Goal: Task Accomplishment & Management: Use online tool/utility

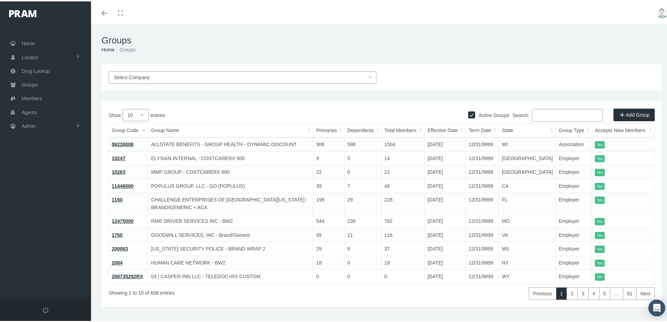
click at [233, 288] on div "Showing 1 to 10 of 608 entries" at bounding box center [221, 290] width 227 height 16
click at [233, 300] on div "Select Company Active Groups Add Group Show 10 25 50 100 entries Search: Group …" at bounding box center [381, 194] width 581 height 263
click at [30, 97] on span "Members" at bounding box center [32, 96] width 20 height 13
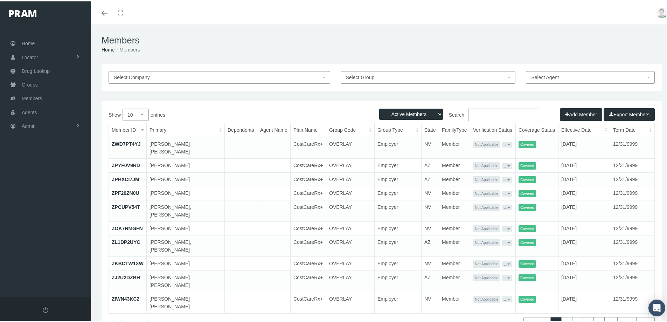
drag, startPoint x: 472, startPoint y: 112, endPoint x: 477, endPoint y: 112, distance: 5.2
click at [472, 112] on input "Search:" at bounding box center [503, 113] width 71 height 13
paste input "002773080"
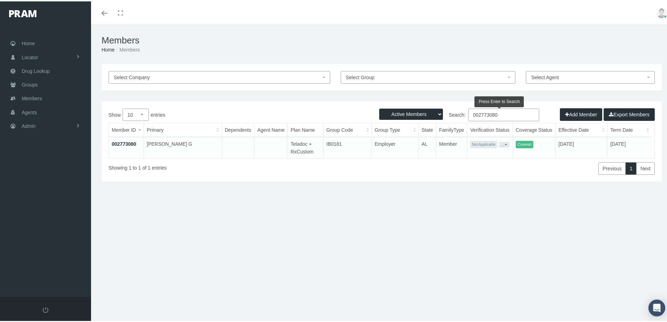
type input "002773080"
click at [125, 142] on link "002773080" at bounding box center [124, 143] width 24 height 6
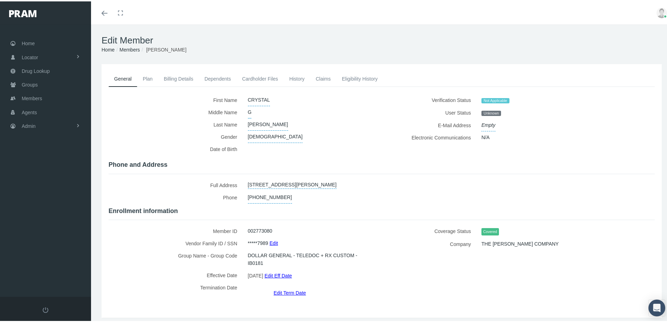
click at [296, 77] on link "History" at bounding box center [296, 77] width 27 height 15
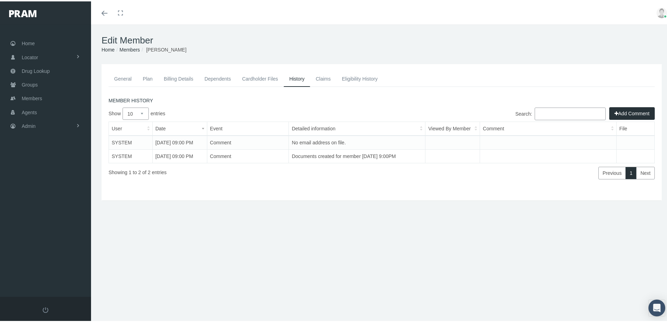
click at [614, 112] on button "Add Comment" at bounding box center [631, 112] width 45 height 13
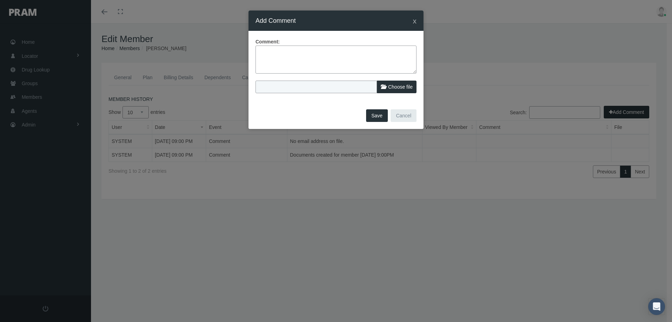
click at [270, 51] on textarea at bounding box center [335, 59] width 161 height 28
type textarea "ID card sent by mail to home address on file - no email provided"
click at [375, 116] on button "Save" at bounding box center [377, 115] width 22 height 13
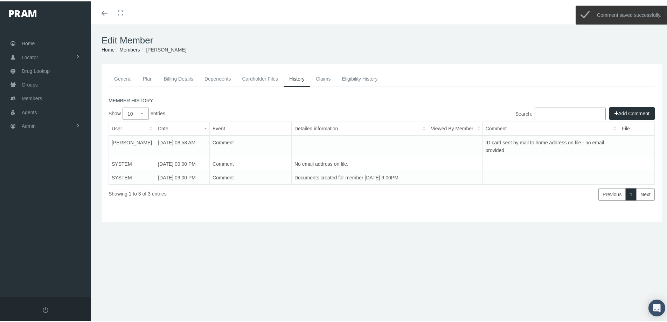
drag, startPoint x: 119, startPoint y: 77, endPoint x: 111, endPoint y: 89, distance: 13.8
click at [119, 78] on link "General" at bounding box center [122, 77] width 29 height 15
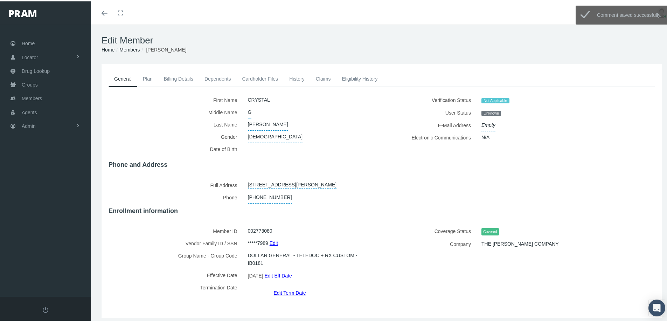
click at [258, 78] on link "Cardholder Files" at bounding box center [259, 77] width 47 height 15
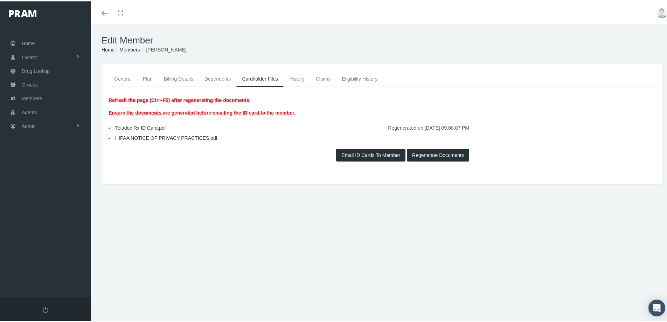
click at [140, 126] on link "Teladoc Rx ID Card.pdf" at bounding box center [140, 127] width 51 height 6
click at [119, 76] on link "General" at bounding box center [122, 77] width 29 height 15
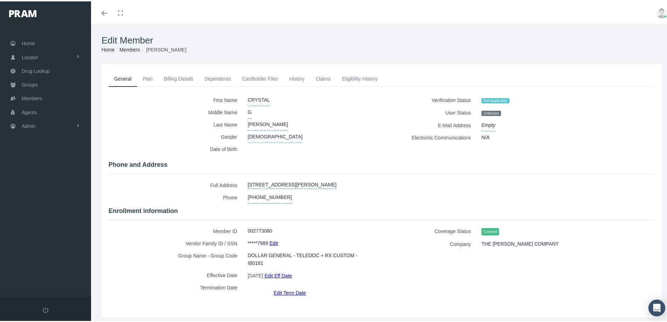
click at [300, 80] on link "History" at bounding box center [296, 77] width 27 height 15
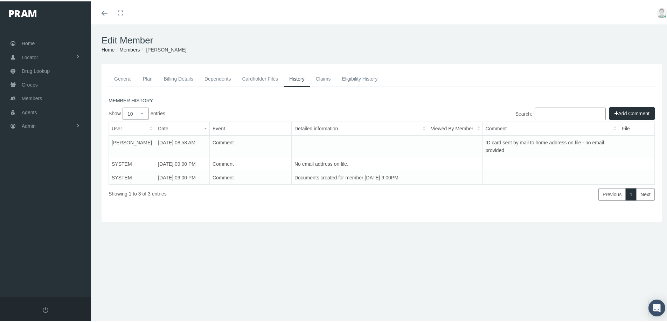
click at [126, 78] on link "General" at bounding box center [122, 77] width 29 height 15
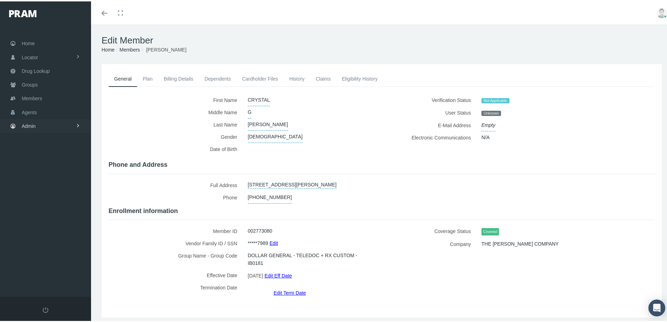
click at [28, 123] on span "Admin" at bounding box center [29, 124] width 14 height 13
click at [35, 180] on span "Group Billing" at bounding box center [43, 179] width 28 height 12
click at [38, 230] on span "Payments" at bounding box center [38, 230] width 22 height 12
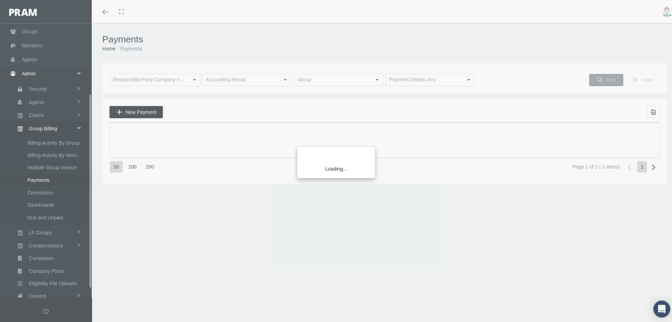
scroll to position [111, 0]
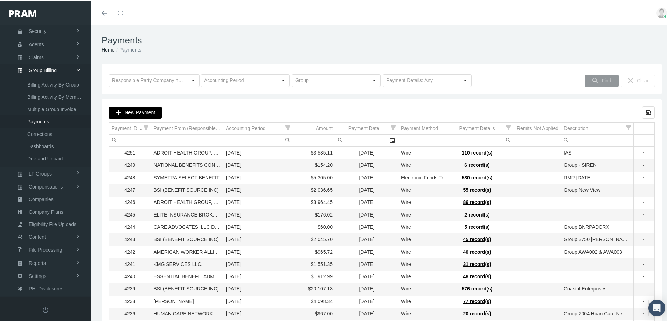
click at [140, 113] on span "New Payment" at bounding box center [140, 111] width 30 height 6
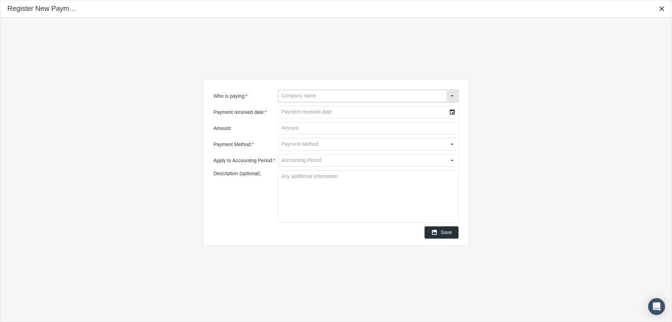
click at [296, 93] on input "Who is paying: *" at bounding box center [362, 96] width 168 height 12
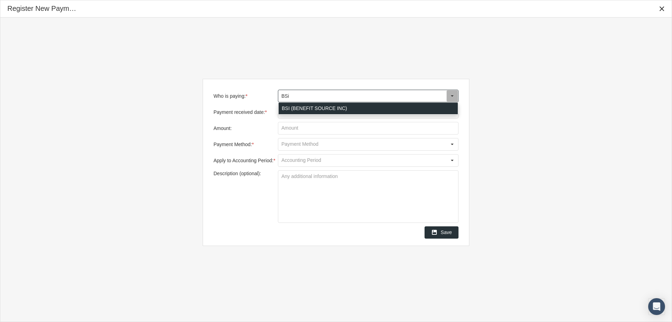
click at [291, 107] on div "BSI (BENEFIT SOURCE INC)" at bounding box center [368, 109] width 179 height 12
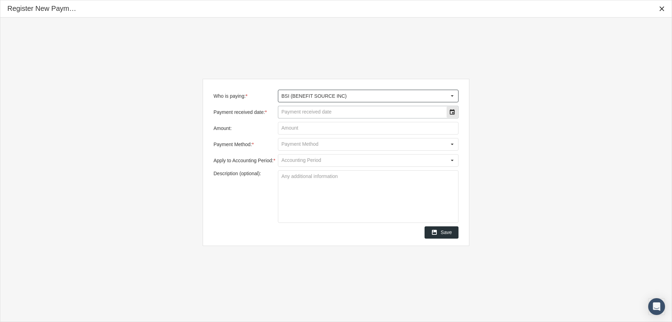
type input "BSI (BENEFIT SOURCE INC)"
click at [293, 116] on input "Payment received date: *" at bounding box center [362, 112] width 168 height 12
type input "[DATE]"
click at [295, 129] on input "Amount:" at bounding box center [368, 128] width 180 height 12
type input "$ 9,894.29"
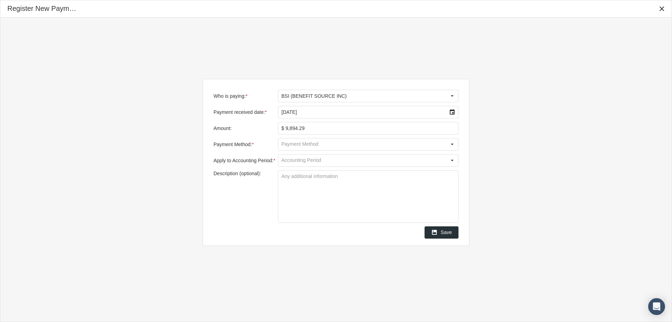
click at [290, 146] on input "Payment Method: *" at bounding box center [362, 144] width 168 height 12
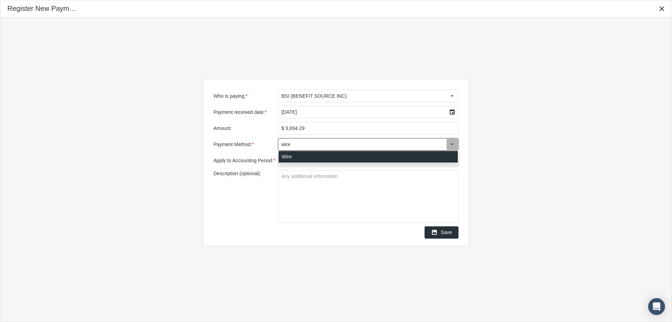
click at [283, 157] on div "Wire" at bounding box center [368, 157] width 179 height 12
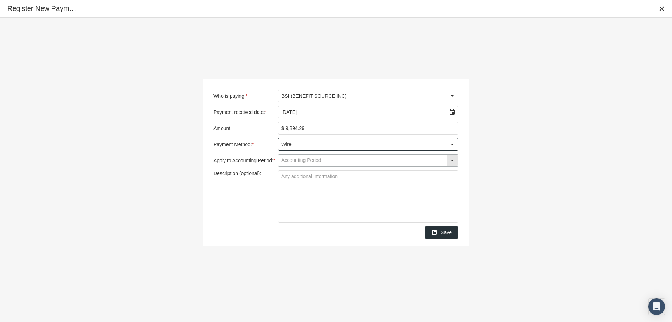
type input "Wire"
click at [283, 163] on input "Apply to Accounting Period: *" at bounding box center [362, 160] width 168 height 12
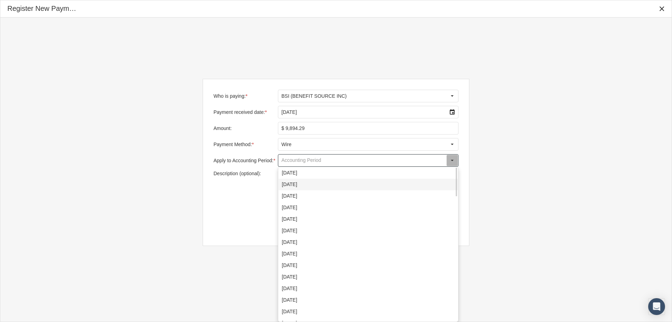
click at [289, 185] on div "[DATE]" at bounding box center [368, 184] width 179 height 12
type input "[DATE]"
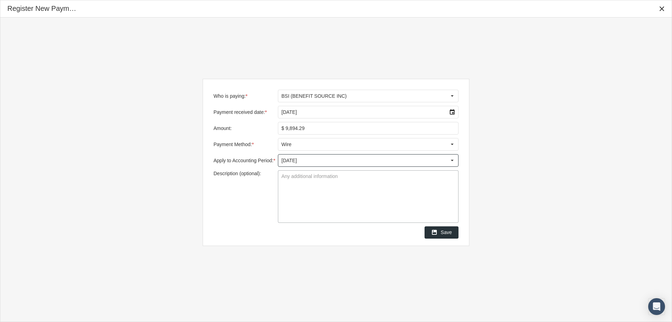
click at [284, 176] on textarea "Description (optional):" at bounding box center [368, 196] width 180 height 52
type textarea "Group 1150 - Challenge Enterprise"
click at [348, 204] on textarea "Group 1150 - Challenge Enterprise" at bounding box center [368, 196] width 180 height 52
click at [445, 234] on span "Save" at bounding box center [446, 232] width 11 height 6
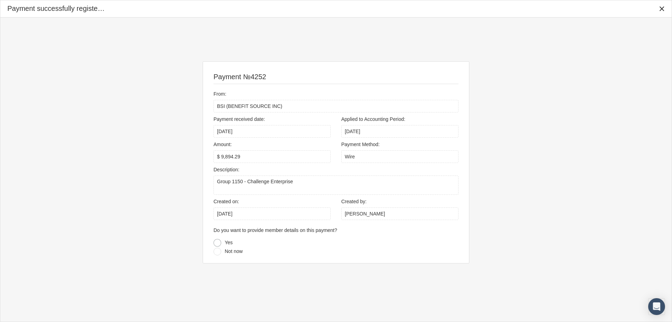
click at [217, 243] on div at bounding box center [217, 243] width 8 height 8
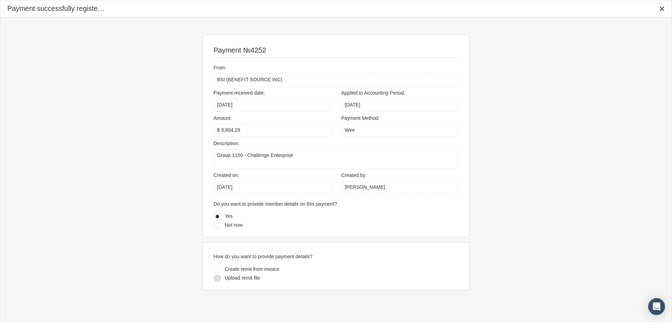
click at [217, 278] on div at bounding box center [217, 278] width 8 height 8
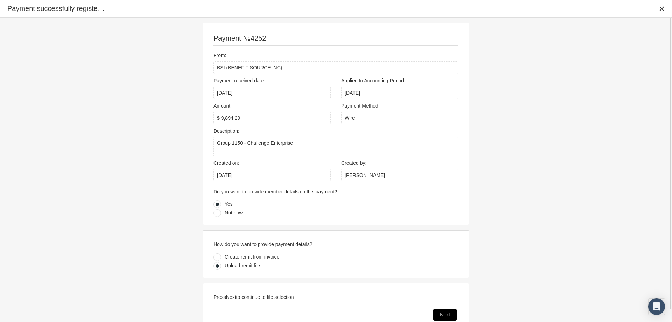
click at [437, 316] on div "Next" at bounding box center [445, 314] width 23 height 11
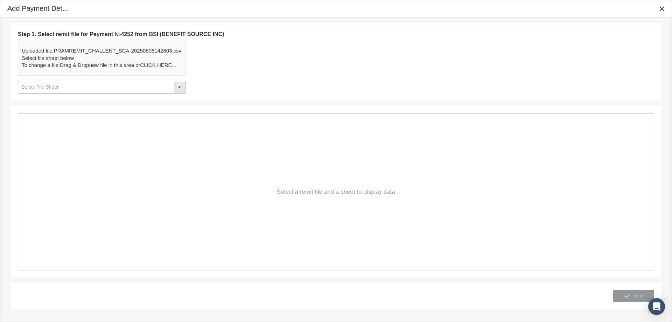
click at [178, 88] on div "Select" at bounding box center [179, 87] width 11 height 11
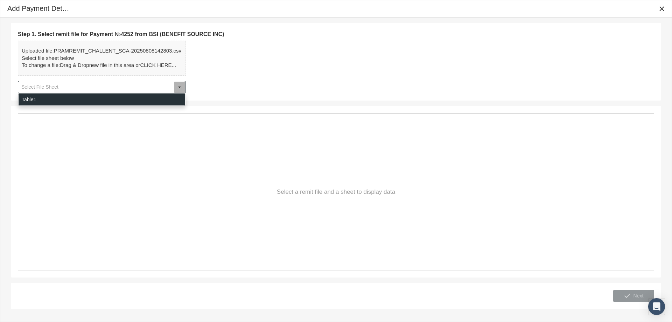
click at [32, 101] on div "Table1" at bounding box center [102, 100] width 167 height 12
type input "Table1"
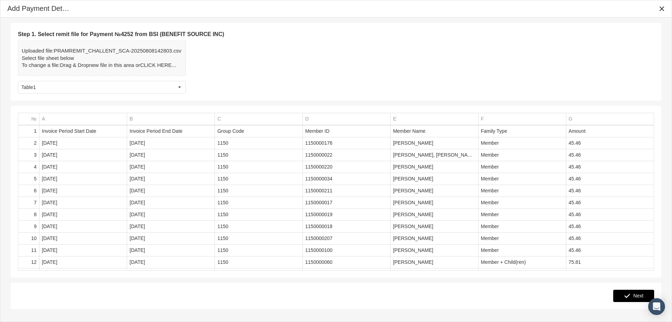
click at [639, 295] on span "Next" at bounding box center [638, 296] width 10 height 6
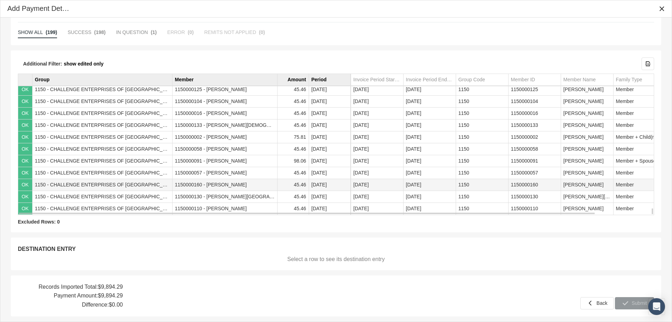
scroll to position [0, 0]
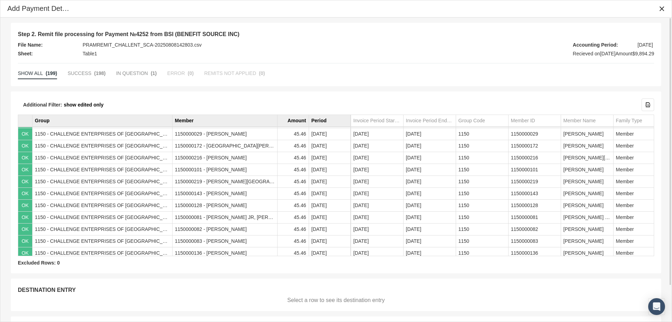
click at [124, 71] on span "IN QUESTION" at bounding box center [132, 73] width 32 height 6
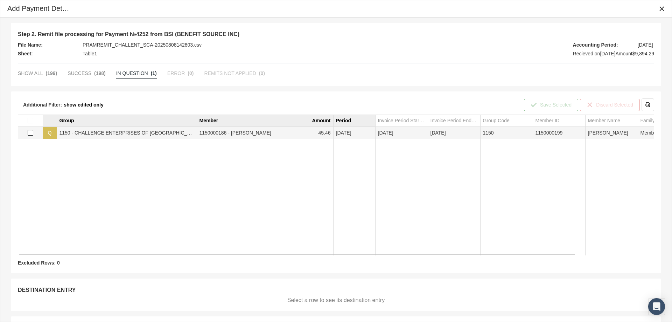
click at [28, 130] on span "Select row" at bounding box center [31, 133] width 6 height 6
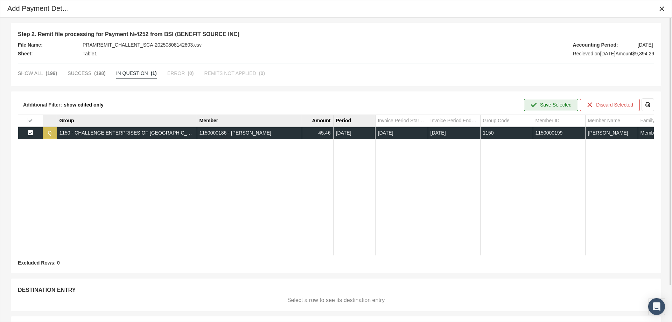
click at [554, 103] on span "Save Selected" at bounding box center [555, 105] width 31 height 6
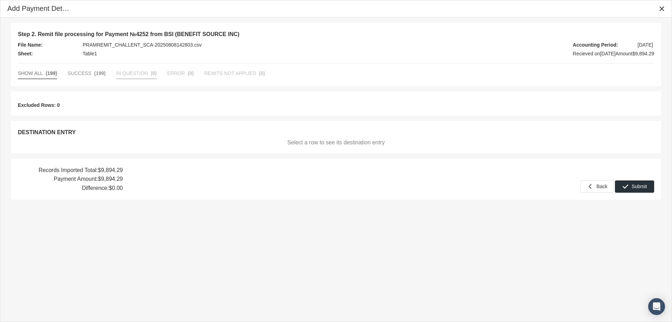
click at [24, 71] on span "SHOW ALL" at bounding box center [30, 73] width 25 height 6
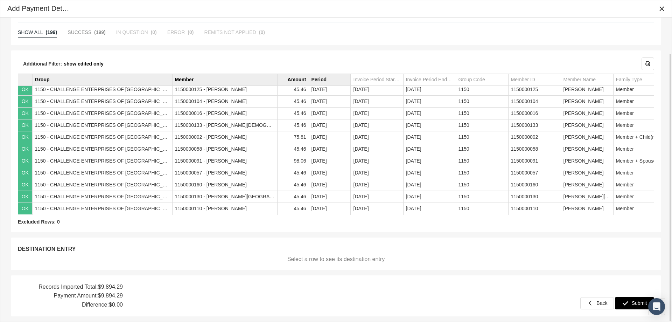
click at [640, 303] on span "Submit" at bounding box center [639, 303] width 15 height 6
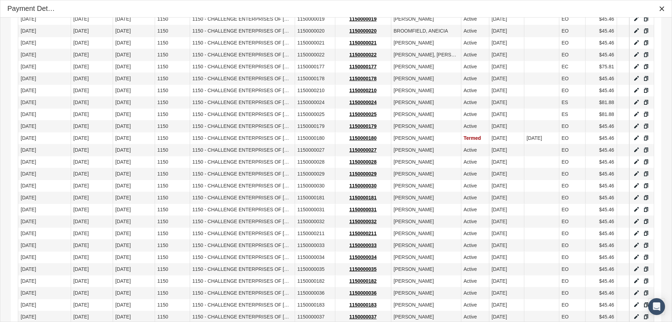
scroll to position [476, 0]
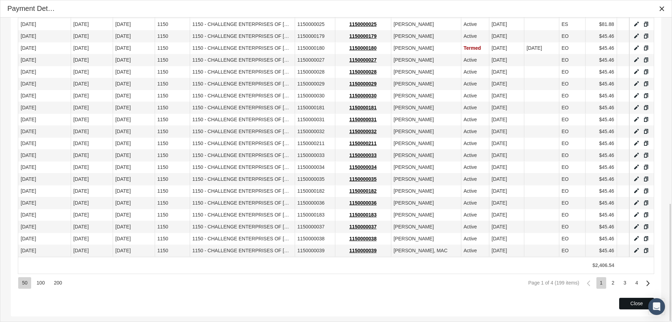
drag, startPoint x: 625, startPoint y: 303, endPoint x: 632, endPoint y: 297, distance: 8.5
click at [625, 302] on div "Close" at bounding box center [636, 303] width 34 height 11
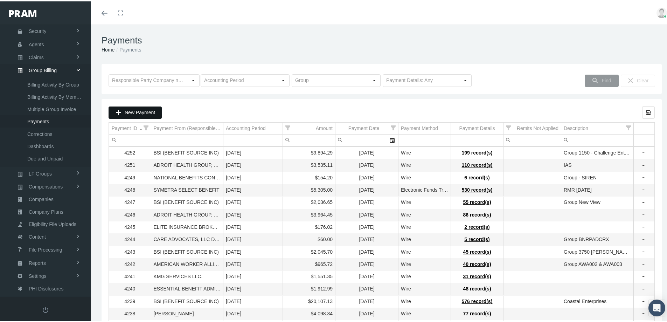
drag, startPoint x: 134, startPoint y: 110, endPoint x: 191, endPoint y: 147, distance: 68.0
click at [134, 110] on span "New Payment" at bounding box center [140, 111] width 30 height 6
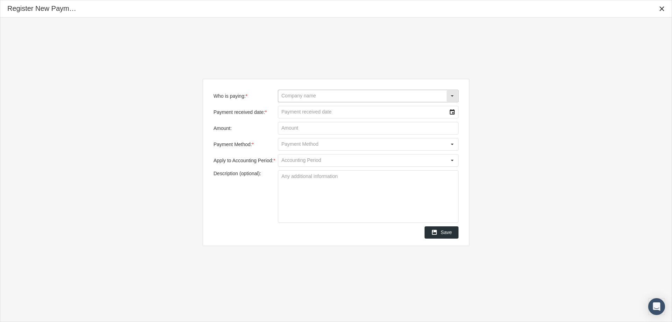
click at [288, 101] on input "Who is paying: *" at bounding box center [362, 96] width 168 height 12
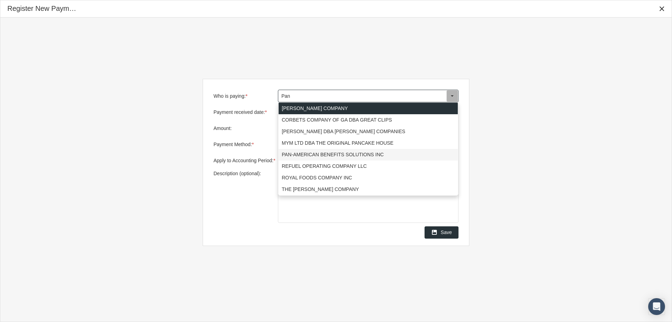
click at [290, 153] on div "PAN-AMERICAN BENEFITS SOLUTIONS INC" at bounding box center [368, 155] width 179 height 12
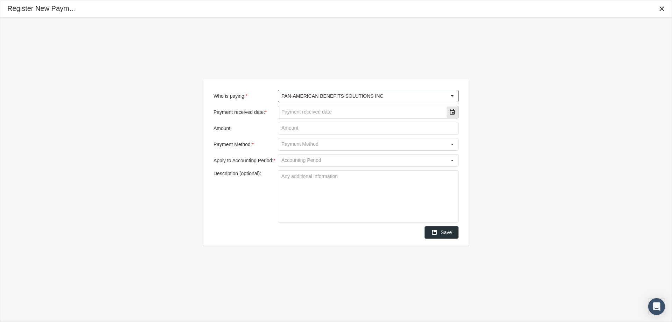
type input "PAN-AMERICAN BENEFITS SOLUTIONS INC"
click at [294, 111] on input "Payment received date: *" at bounding box center [362, 112] width 168 height 12
type input "[DATE]"
type input "$ 89,932.38"
click at [288, 146] on input "Payment Method: *" at bounding box center [362, 144] width 168 height 12
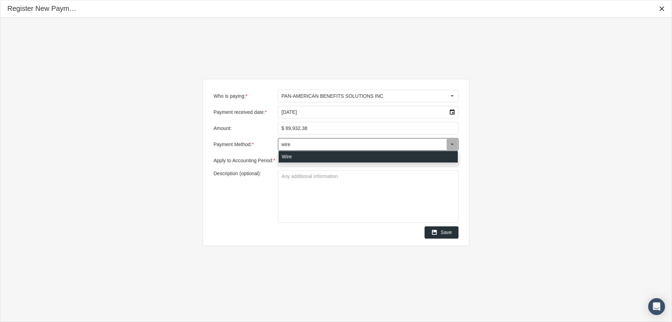
click at [286, 153] on div "Wire" at bounding box center [368, 157] width 179 height 12
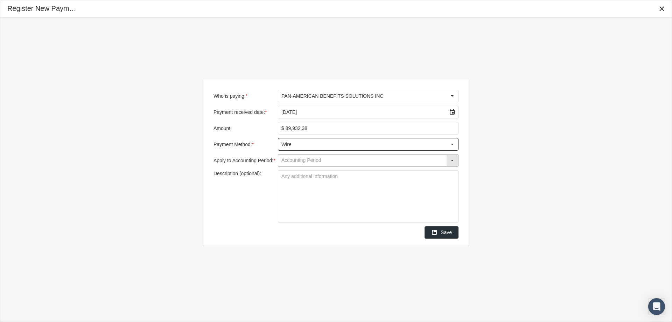
type input "Wire"
click at [287, 163] on input "Apply to Accounting Period: *" at bounding box center [362, 160] width 168 height 12
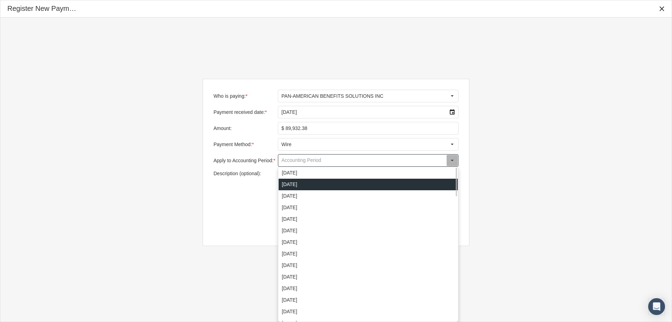
click at [291, 182] on div "[DATE]" at bounding box center [368, 184] width 179 height 12
type input "[DATE]"
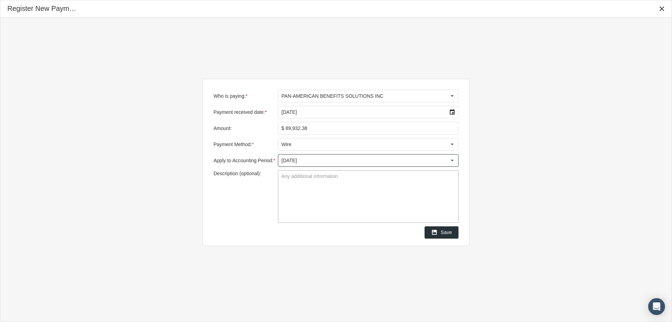
click at [287, 178] on textarea "Description (optional):" at bounding box center [368, 196] width 180 height 52
type textarea "PABS Traditional Groups"
click at [329, 200] on textarea "PABS Traditional Groups" at bounding box center [368, 196] width 180 height 52
click at [356, 208] on textarea "PABS Traditional Groups" at bounding box center [368, 196] width 180 height 52
click at [446, 231] on span "Save" at bounding box center [446, 232] width 11 height 6
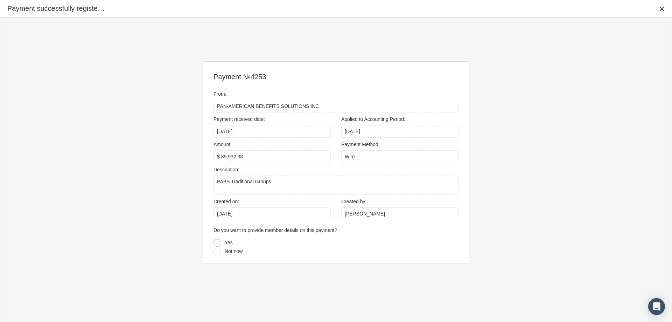
click at [217, 242] on div at bounding box center [217, 243] width 8 height 8
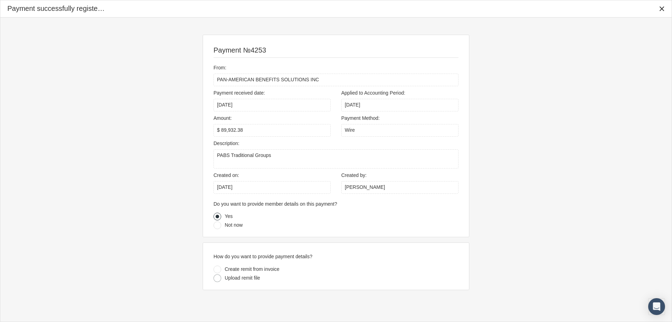
click at [217, 277] on div at bounding box center [217, 278] width 8 height 8
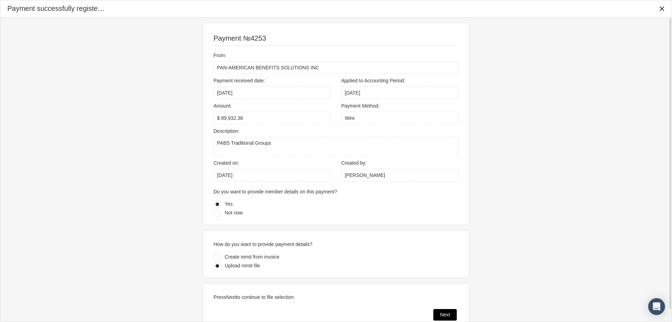
click at [444, 314] on span "Next" at bounding box center [445, 314] width 10 height 6
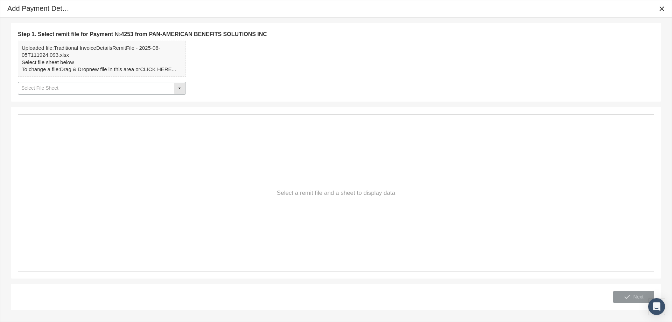
click at [179, 88] on div "Select" at bounding box center [179, 88] width 11 height 11
click at [28, 101] on div "Details" at bounding box center [102, 101] width 167 height 12
type input "Details"
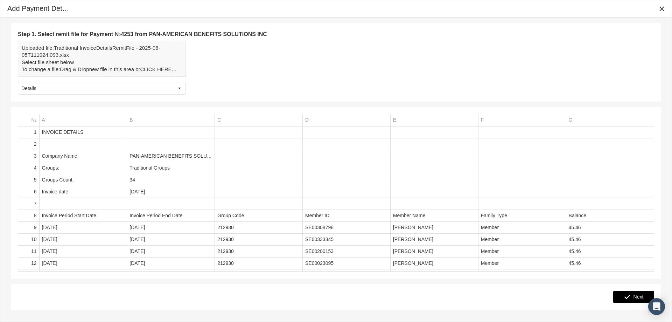
click at [636, 297] on span "Next" at bounding box center [638, 297] width 10 height 6
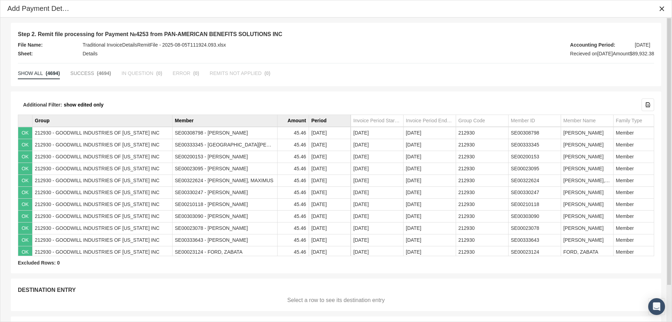
scroll to position [41, 0]
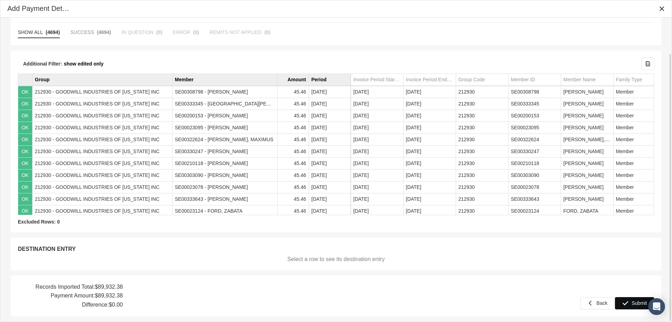
click at [635, 302] on span "Submit" at bounding box center [639, 303] width 15 height 6
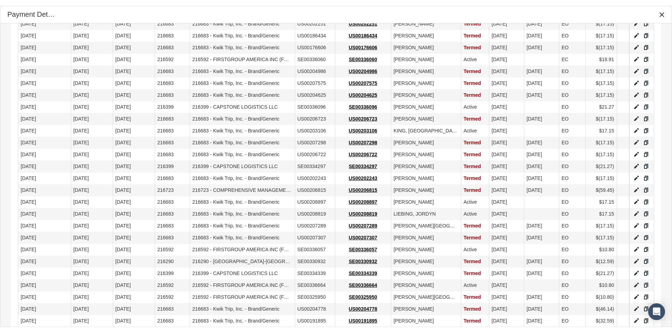
scroll to position [487, 0]
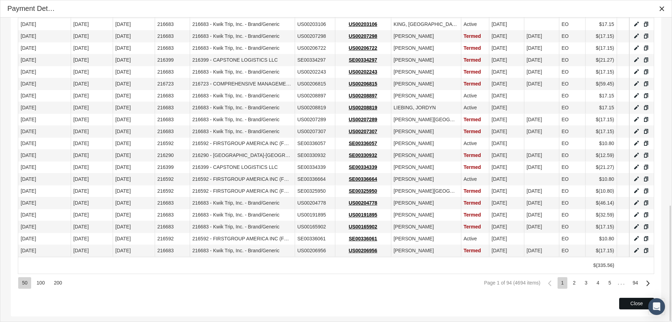
click at [634, 301] on span "Close" at bounding box center [636, 303] width 13 height 6
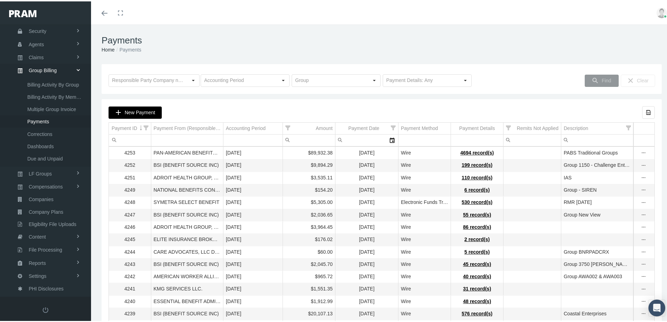
click at [142, 113] on span "New Payment" at bounding box center [140, 111] width 30 height 6
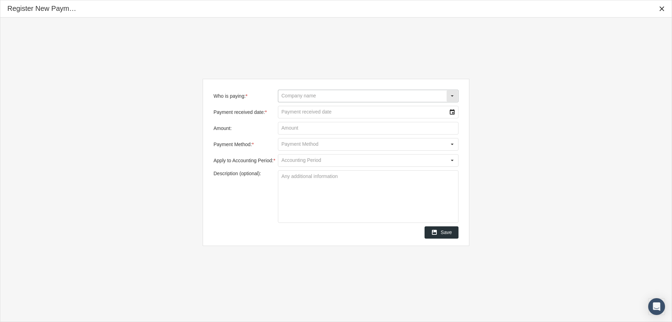
click at [288, 94] on input "Who is paying: *" at bounding box center [362, 96] width 168 height 12
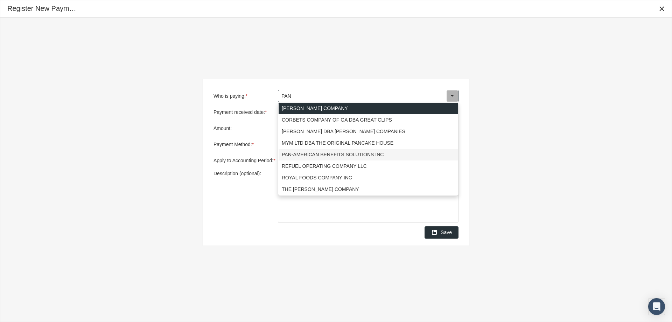
click at [312, 154] on div "PAN-AMERICAN BENEFITS SOLUTIONS INC" at bounding box center [368, 155] width 179 height 12
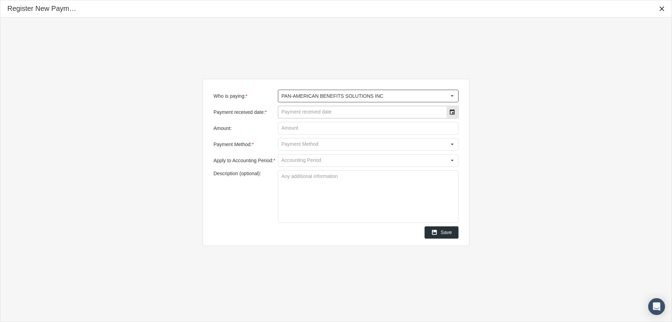
type input "PAN-AMERICAN BENEFITS SOLUTIONS INC"
click at [299, 113] on input "Payment received date: *" at bounding box center [362, 112] width 168 height 12
type input "[DATE]"
click at [290, 128] on input "Amount:" at bounding box center [368, 128] width 180 height 12
type input "$ 41,379.88"
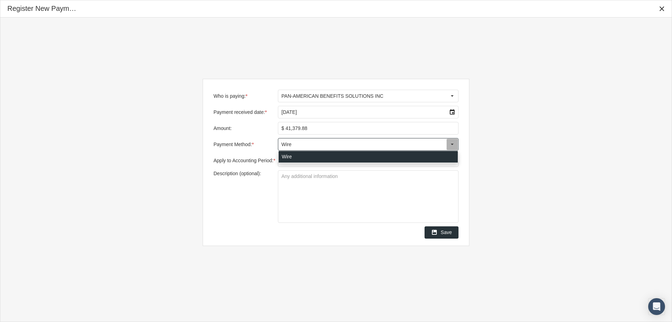
click at [286, 157] on div "Wire" at bounding box center [368, 157] width 179 height 12
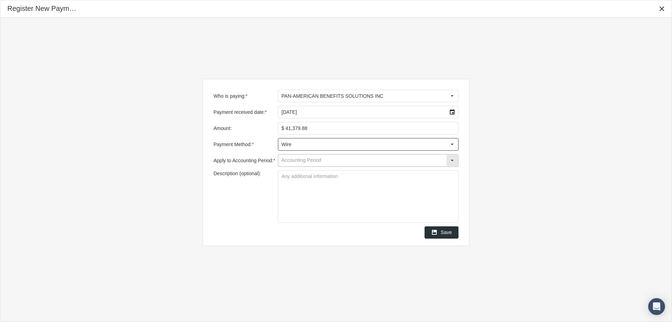
type input "Wire"
drag, startPoint x: 288, startPoint y: 159, endPoint x: 293, endPoint y: 163, distance: 6.2
click at [288, 159] on input "Apply to Accounting Period: *" at bounding box center [362, 160] width 168 height 12
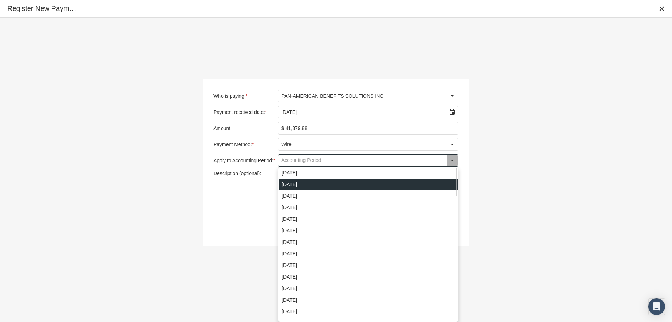
drag, startPoint x: 289, startPoint y: 183, endPoint x: 298, endPoint y: 179, distance: 9.3
click at [289, 183] on div "[DATE]" at bounding box center [368, 184] width 179 height 12
type input "[DATE]"
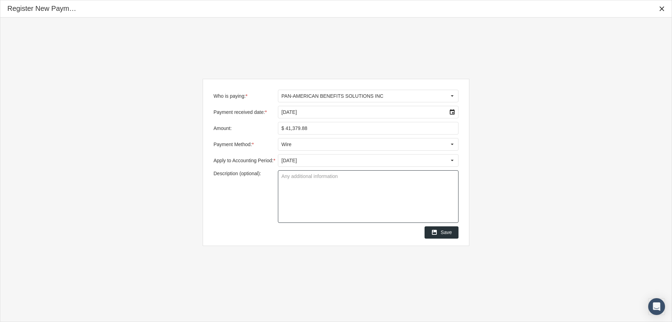
click at [294, 176] on textarea "Description (optional):" at bounding box center [368, 196] width 180 height 52
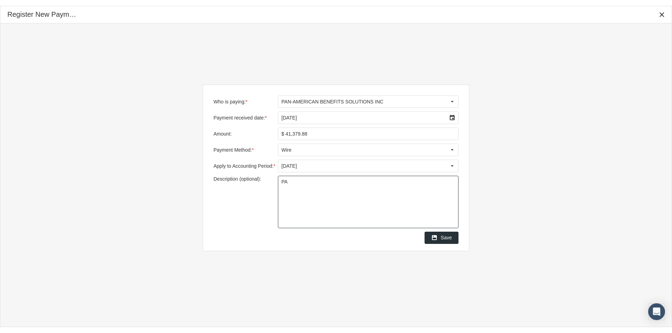
scroll to position [99, 0]
click at [327, 209] on textarea "PAS - Level Funded" at bounding box center [368, 202] width 180 height 52
click at [288, 183] on textarea "PAS - Level Funded" at bounding box center [368, 202] width 180 height 52
type textarea "PABS - Level Funded"
drag, startPoint x: 330, startPoint y: 200, endPoint x: 374, endPoint y: 223, distance: 50.4
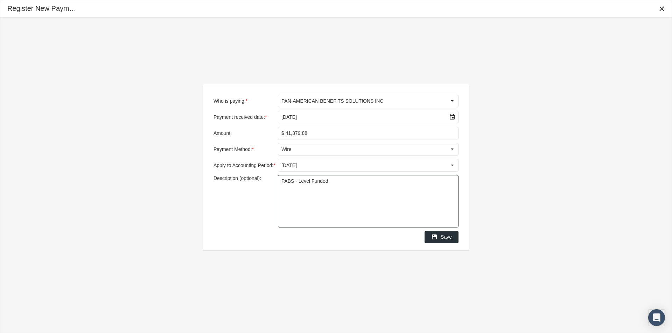
click at [330, 202] on textarea "PABS - Level Funded" at bounding box center [368, 202] width 180 height 52
click at [445, 238] on span "Save" at bounding box center [446, 237] width 11 height 6
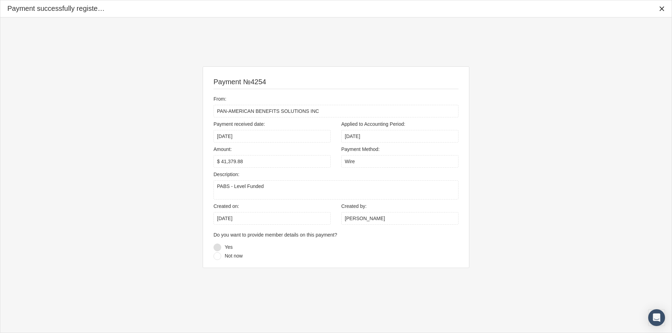
click at [218, 247] on div at bounding box center [217, 248] width 8 height 8
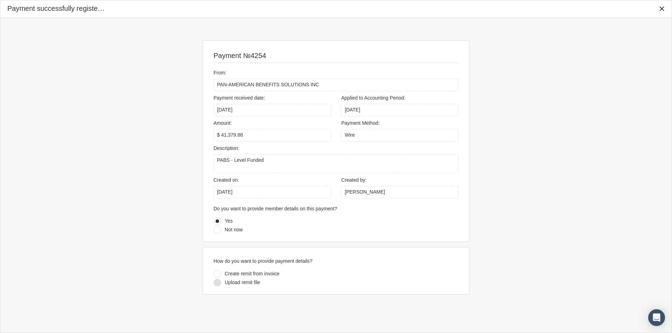
click at [218, 283] on div at bounding box center [217, 283] width 8 height 8
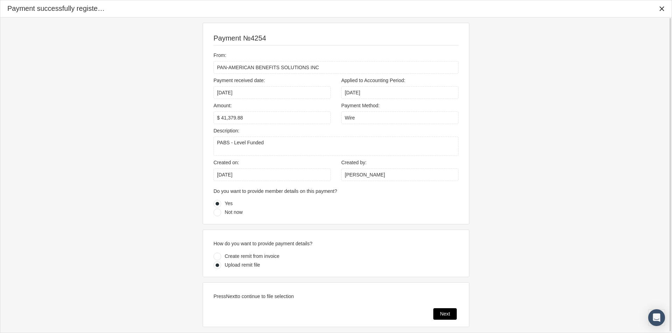
click at [444, 312] on span "Next" at bounding box center [445, 314] width 10 height 6
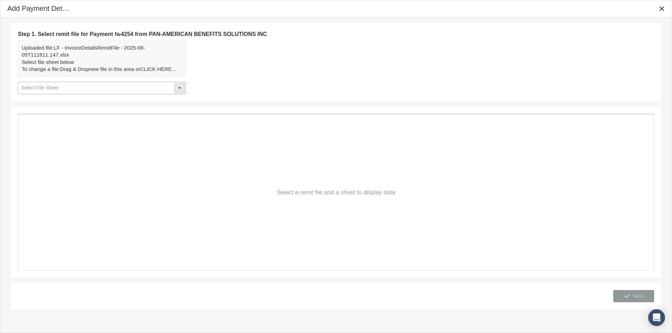
click at [180, 87] on div "Select" at bounding box center [179, 88] width 11 height 11
click at [44, 100] on div "Details" at bounding box center [102, 100] width 167 height 12
type input "Details"
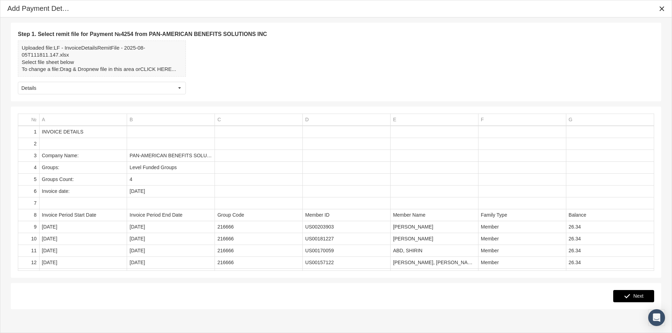
click at [636, 296] on span "Next" at bounding box center [638, 297] width 10 height 6
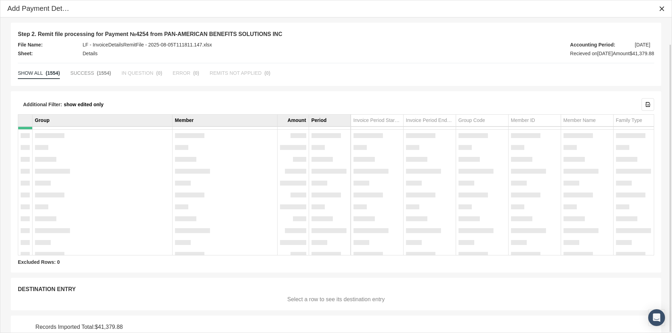
scroll to position [29, 0]
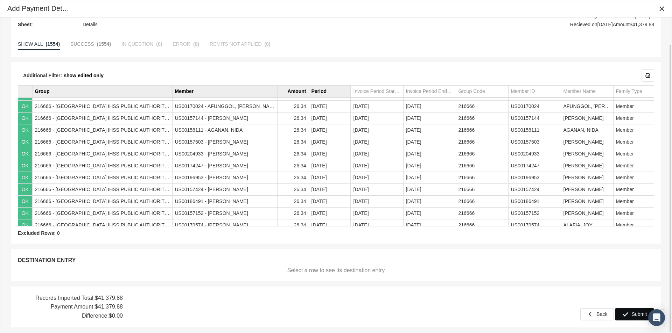
click at [637, 314] on span "Submit" at bounding box center [639, 315] width 15 height 6
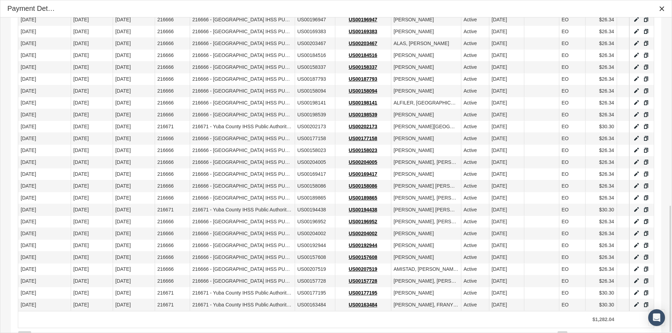
scroll to position [464, 0]
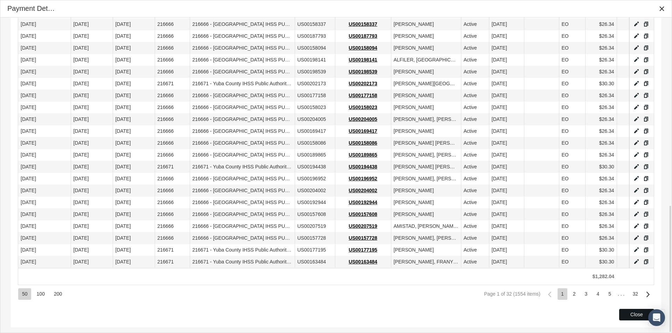
click at [631, 315] on span "Close" at bounding box center [636, 315] width 13 height 6
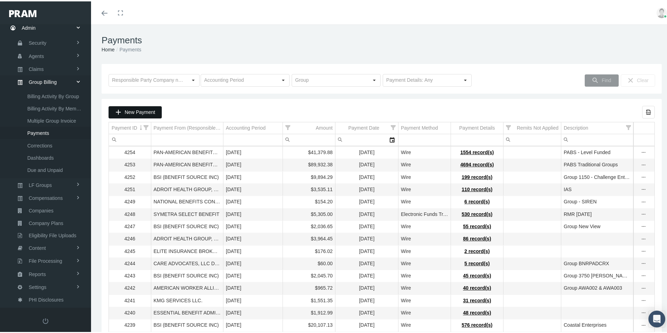
drag, startPoint x: 146, startPoint y: 108, endPoint x: 149, endPoint y: 108, distance: 3.9
click at [146, 108] on span "New Payment" at bounding box center [140, 111] width 30 height 6
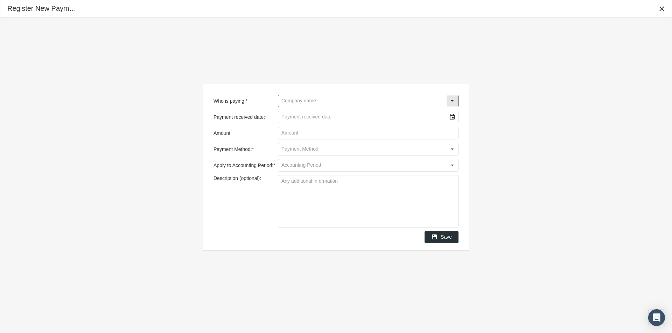
click at [289, 103] on input "Who is paying: *" at bounding box center [362, 101] width 168 height 12
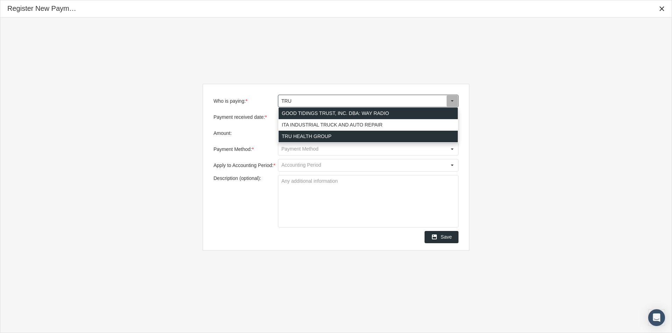
click at [292, 135] on div "TRU HEALTH GROUP" at bounding box center [368, 137] width 179 height 12
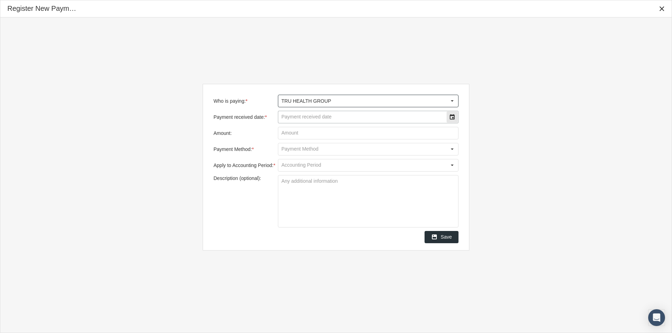
type input "TRU HEALTH GROUP"
click at [294, 117] on input "Payment received date: *" at bounding box center [362, 117] width 168 height 12
type input "[DATE]"
click at [296, 133] on input "Amount:" at bounding box center [368, 133] width 180 height 12
type input "$ 988.50"
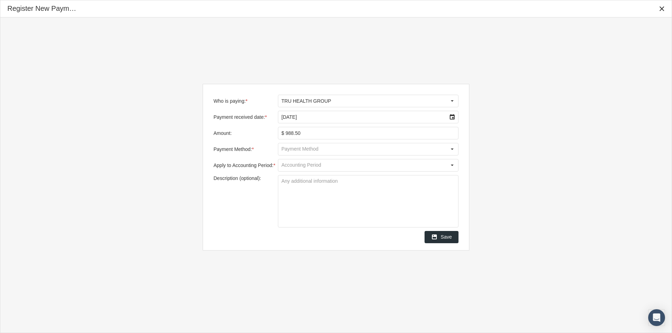
click at [283, 152] on input "Payment Method: *" at bounding box center [362, 149] width 168 height 12
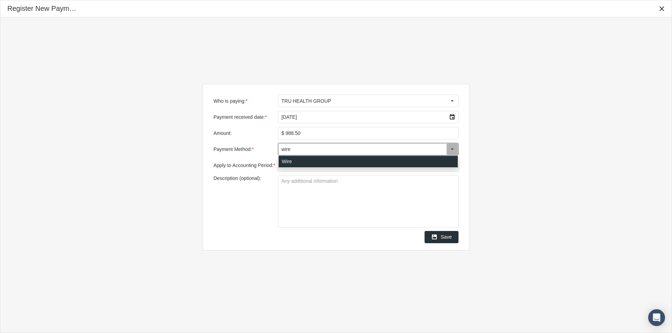
drag, startPoint x: 285, startPoint y: 159, endPoint x: 286, endPoint y: 163, distance: 3.7
click at [285, 160] on div "Wire" at bounding box center [368, 162] width 179 height 12
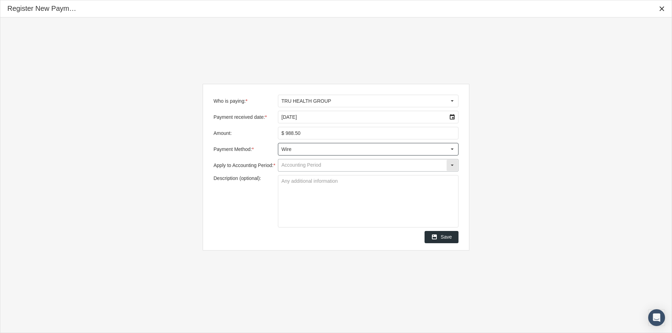
type input "Wire"
click at [288, 167] on input "Apply to Accounting Period: *" at bounding box center [362, 166] width 168 height 12
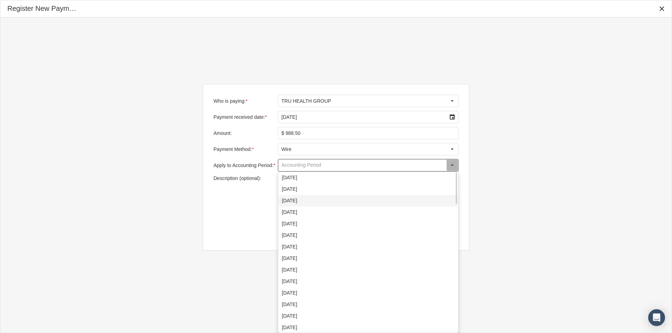
click at [288, 199] on div "[DATE]" at bounding box center [368, 201] width 179 height 12
type input "[DATE]"
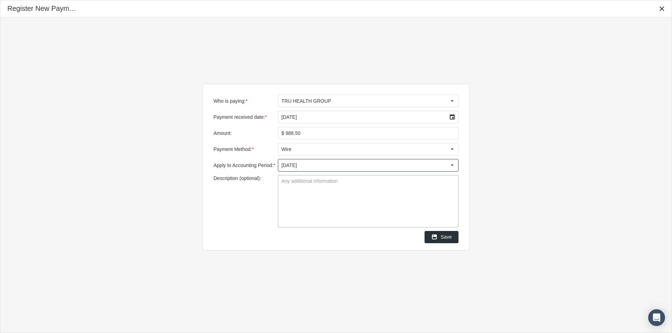
click at [287, 182] on textarea "Description (optional):" at bounding box center [368, 202] width 180 height 52
type textarea "Tru Health - THGVRTSCO1"
click at [324, 209] on textarea "Tru Health - THGVRTSCO1" at bounding box center [368, 202] width 180 height 52
click at [448, 237] on span "Save" at bounding box center [446, 237] width 11 height 6
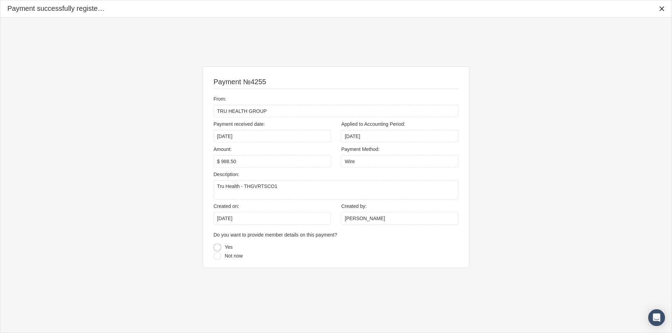
click at [217, 248] on div at bounding box center [217, 248] width 8 height 8
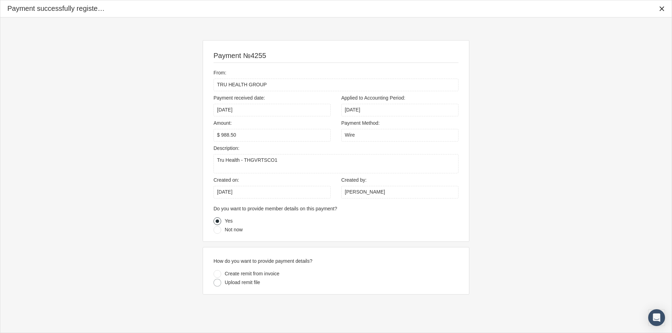
click at [216, 284] on div at bounding box center [217, 283] width 8 height 8
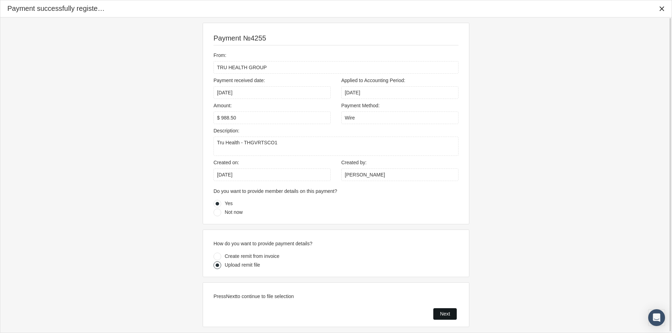
click at [441, 313] on span "Next" at bounding box center [445, 314] width 10 height 6
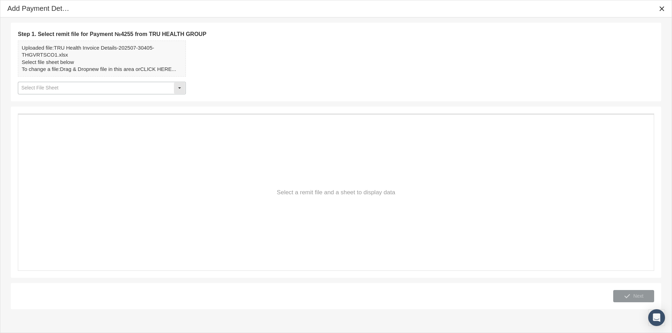
drag, startPoint x: 182, startPoint y: 89, endPoint x: 169, endPoint y: 92, distance: 13.2
click at [181, 89] on div "Select" at bounding box center [179, 88] width 11 height 11
click at [35, 102] on div "Details" at bounding box center [102, 101] width 167 height 12
type input "Details"
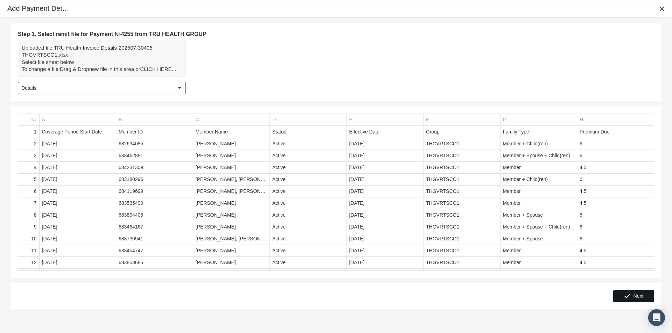
click at [638, 298] on span "Next" at bounding box center [638, 297] width 10 height 6
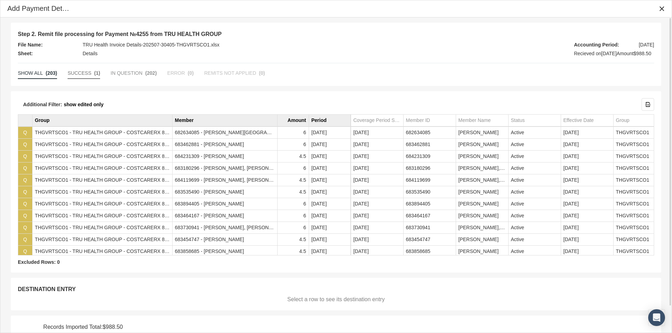
click at [76, 74] on span "SUCCESS" at bounding box center [80, 73] width 24 height 6
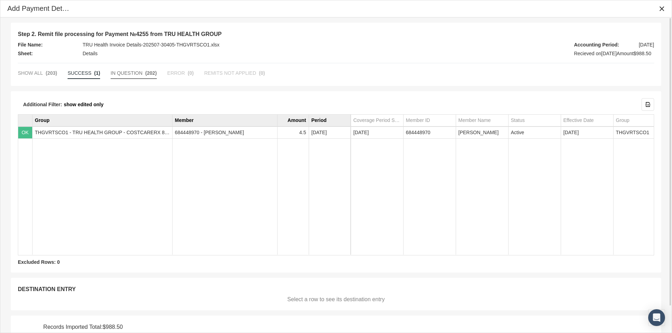
click at [115, 72] on span "IN QUESTION" at bounding box center [127, 73] width 32 height 6
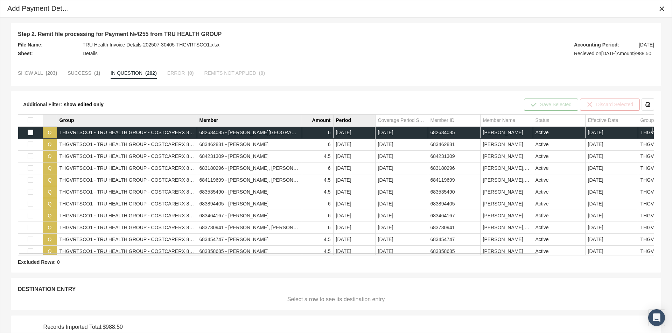
click at [77, 135] on td "THGVRTSCO1 - TRU HEALTH GROUP - COSTCARERX 800 #1" at bounding box center [127, 133] width 140 height 12
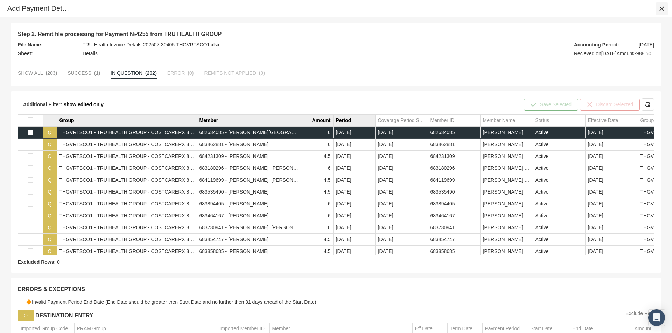
click at [663, 9] on icon "Close" at bounding box center [661, 9] width 6 height 6
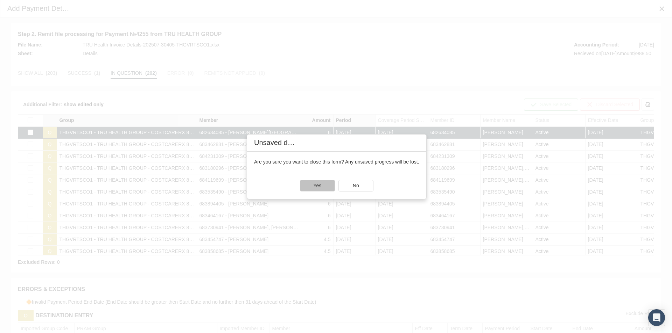
click at [304, 186] on div "Yes" at bounding box center [317, 186] width 34 height 11
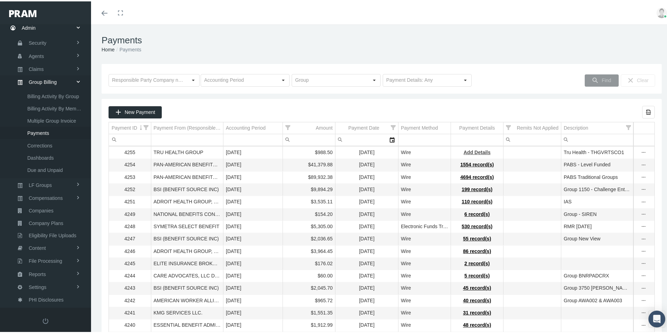
click at [473, 151] on span "Add Details" at bounding box center [476, 151] width 27 height 6
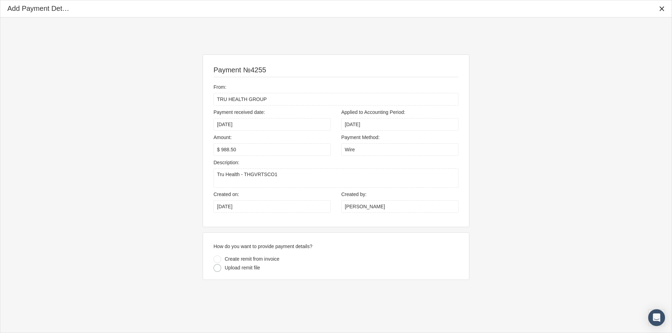
click at [217, 270] on div at bounding box center [217, 269] width 8 height 8
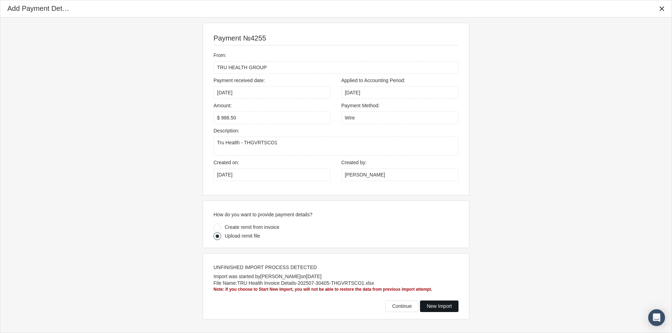
click at [436, 307] on span "New Import" at bounding box center [439, 307] width 25 height 6
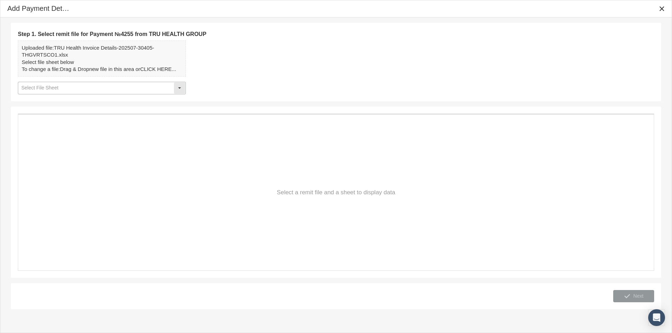
click at [178, 85] on div "Select" at bounding box center [179, 88] width 11 height 11
click at [28, 100] on div "Details" at bounding box center [102, 101] width 167 height 12
type input "Details"
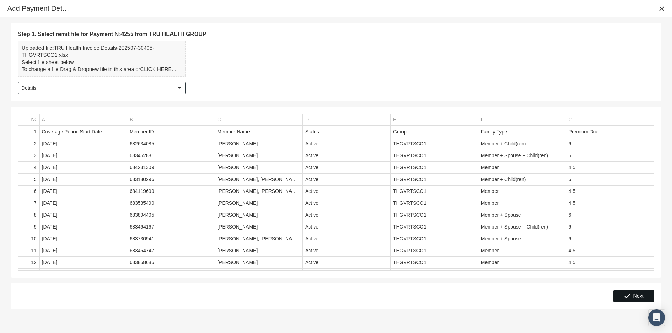
click at [637, 297] on span "Next" at bounding box center [638, 297] width 10 height 6
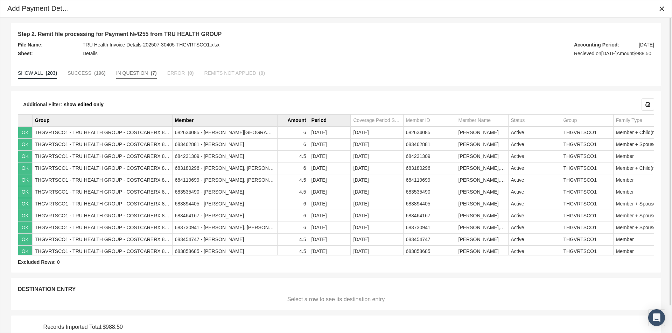
click at [124, 73] on span "IN QUESTION" at bounding box center [132, 73] width 32 height 6
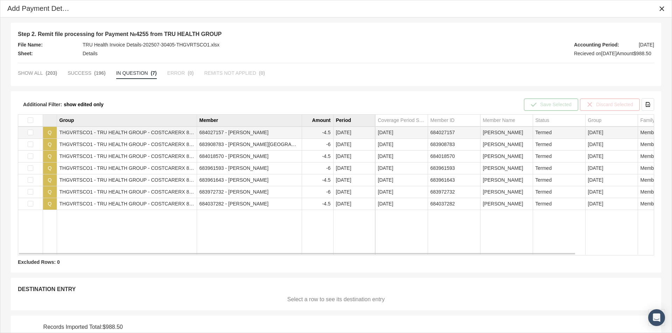
click at [86, 133] on td "THGVRTSCO1 - TRU HEALTH GROUP - COSTCARERX 800 #1" at bounding box center [127, 133] width 140 height 12
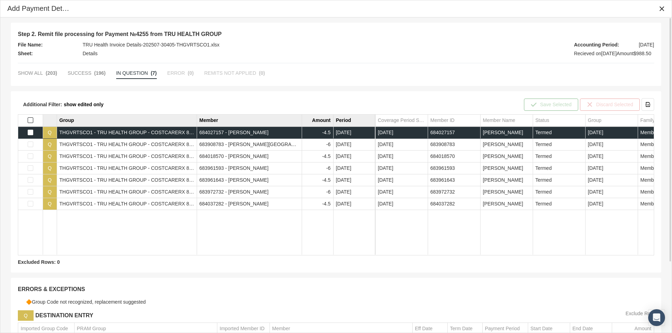
click at [29, 120] on span "Select all" at bounding box center [31, 121] width 6 height 6
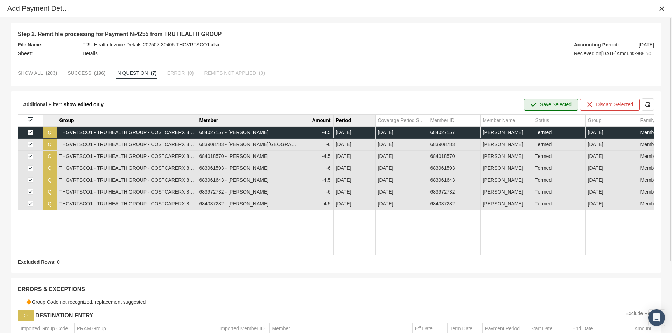
click at [554, 103] on span "Save Selected" at bounding box center [555, 105] width 31 height 6
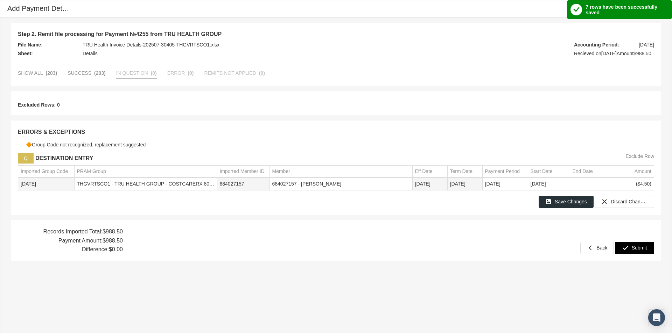
click at [637, 246] on span "Submit" at bounding box center [639, 248] width 15 height 6
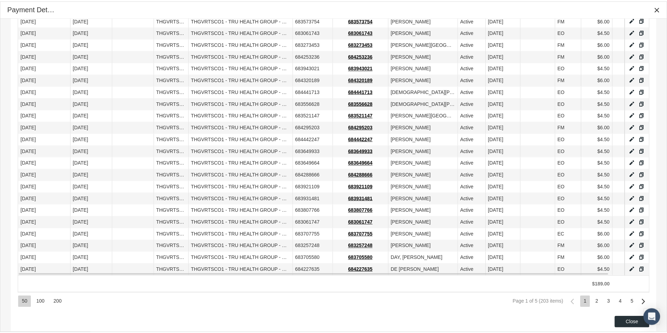
scroll to position [464, 0]
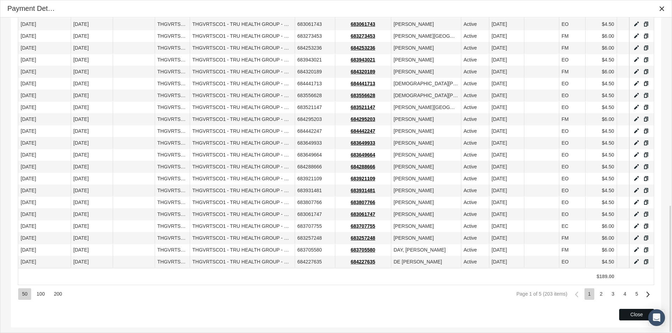
drag, startPoint x: 633, startPoint y: 311, endPoint x: 628, endPoint y: 312, distance: 4.9
click at [632, 312] on span "Close" at bounding box center [636, 315] width 13 height 6
